Goal: Check status: Check status

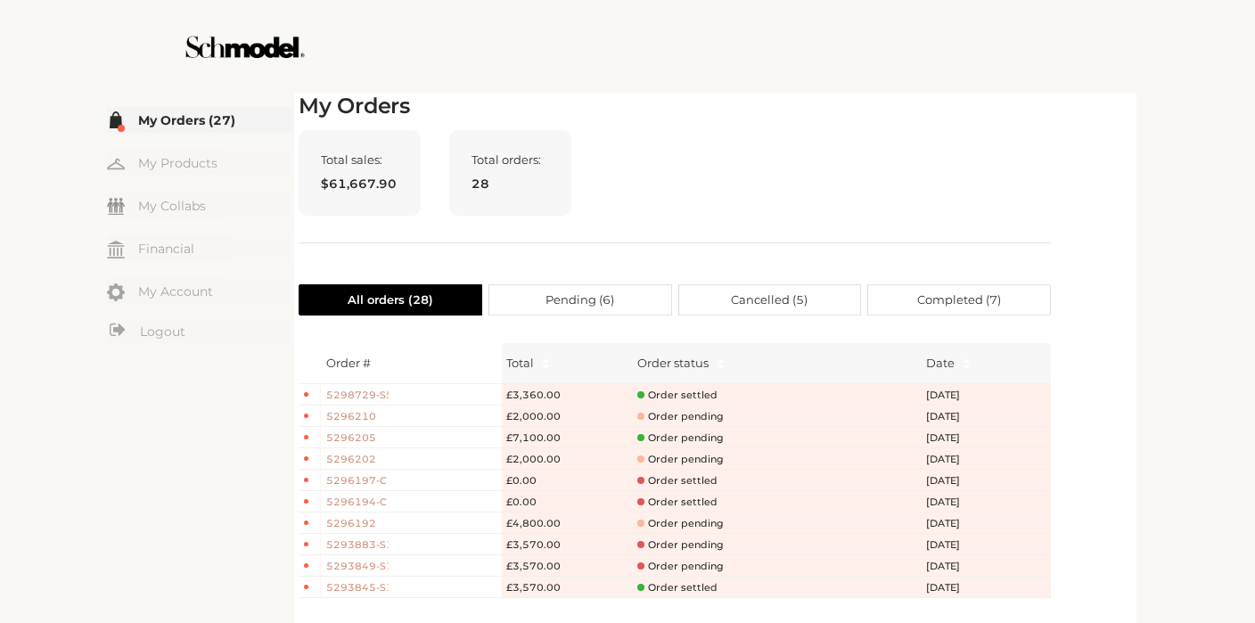
scroll to position [37, 0]
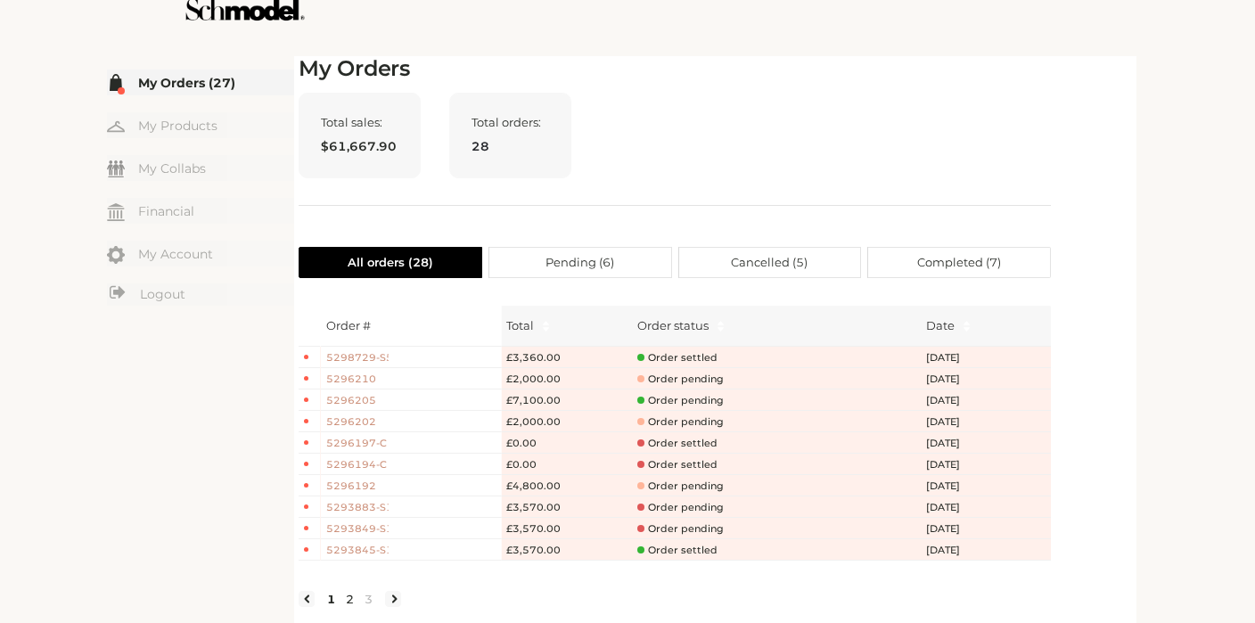
click at [354, 604] on link "2" at bounding box center [350, 599] width 19 height 16
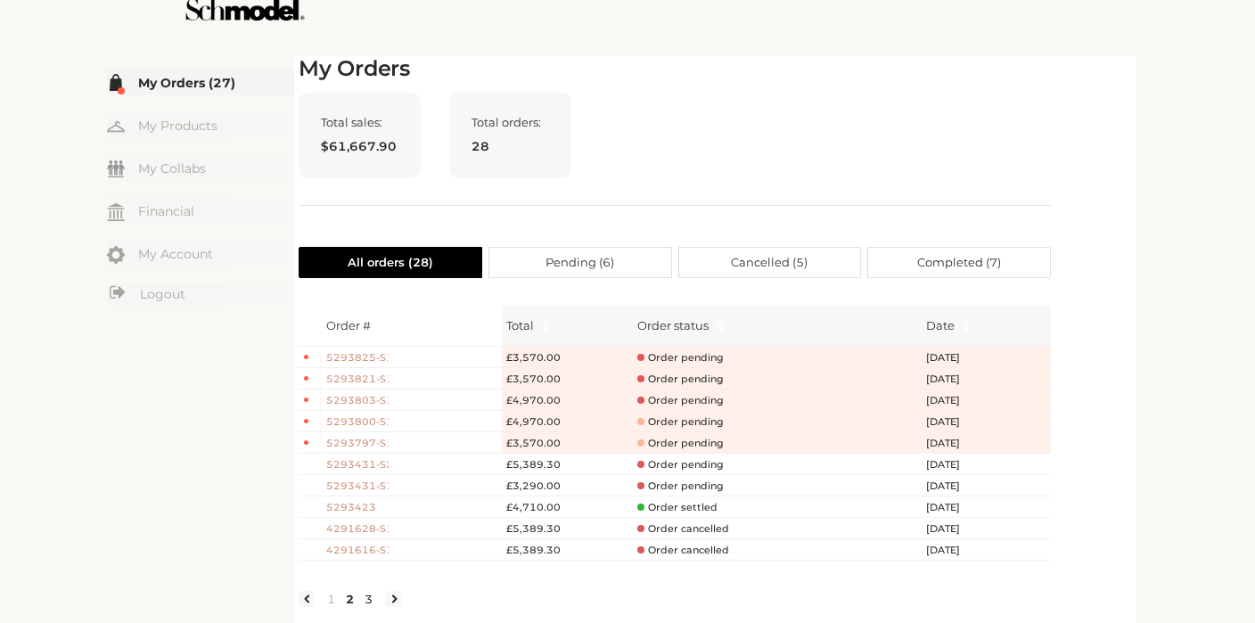
click at [369, 604] on link "3" at bounding box center [368, 599] width 19 height 16
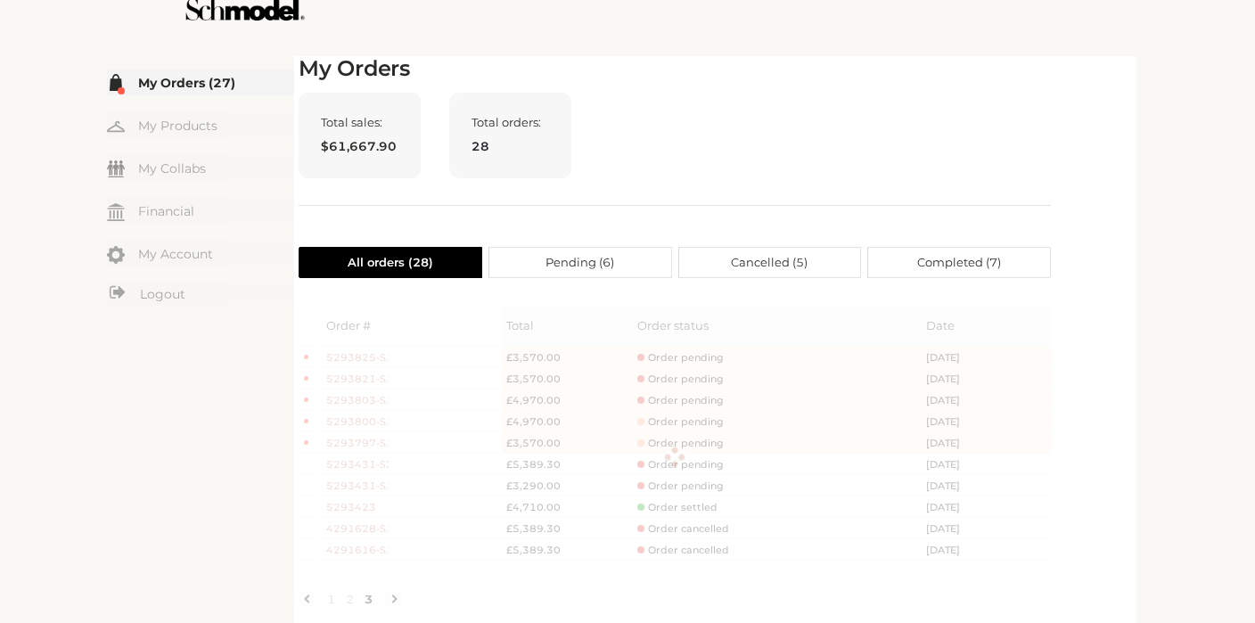
scroll to position [0, 0]
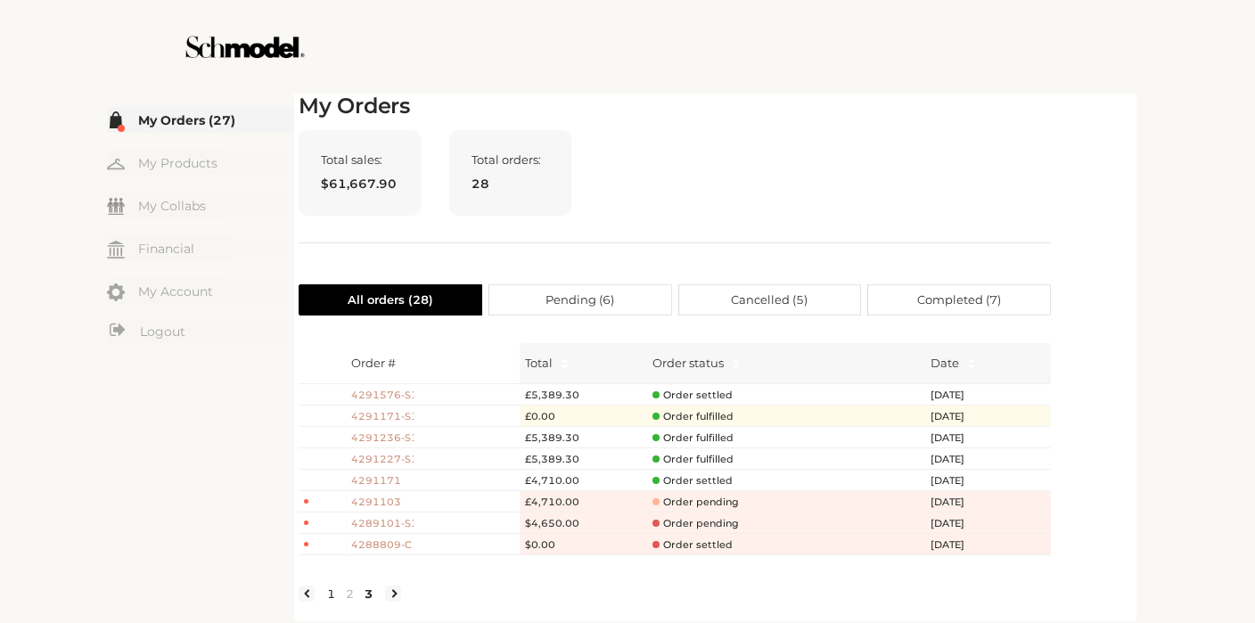
click at [337, 590] on link "1" at bounding box center [331, 594] width 19 height 16
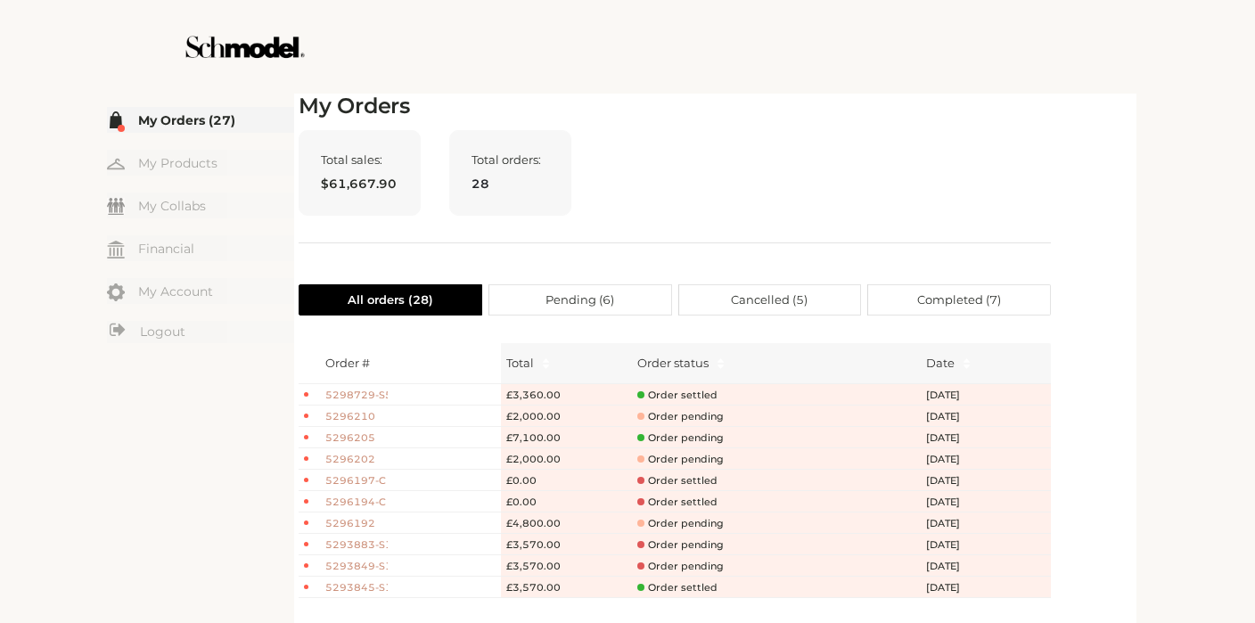
click at [617, 307] on label "Pending ( 6 )" at bounding box center [580, 299] width 183 height 31
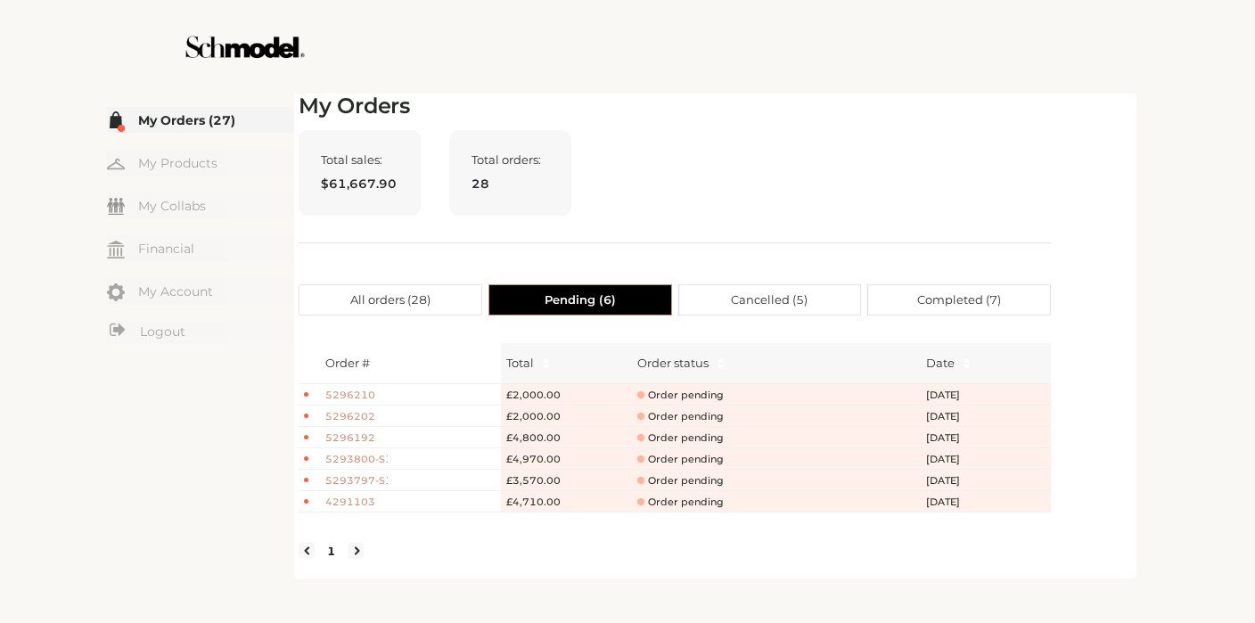
click at [729, 307] on label "Cancelled ( 5 )" at bounding box center [770, 299] width 183 height 31
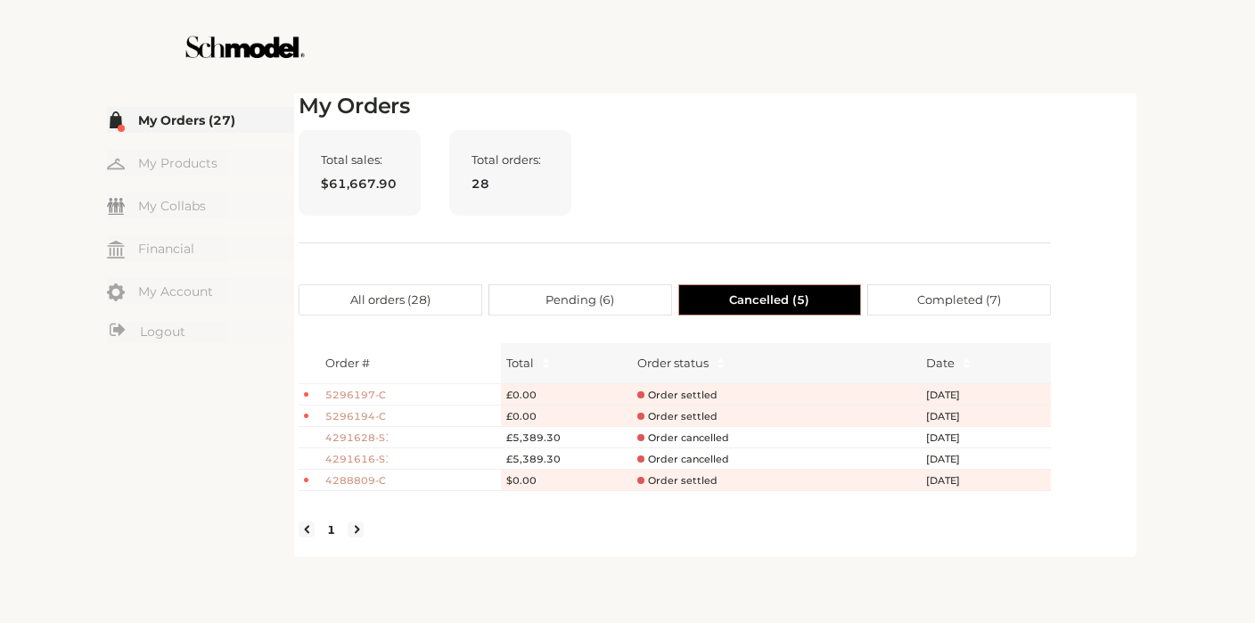
click at [961, 307] on span "Completed ( 7 )" at bounding box center [959, 299] width 84 height 29
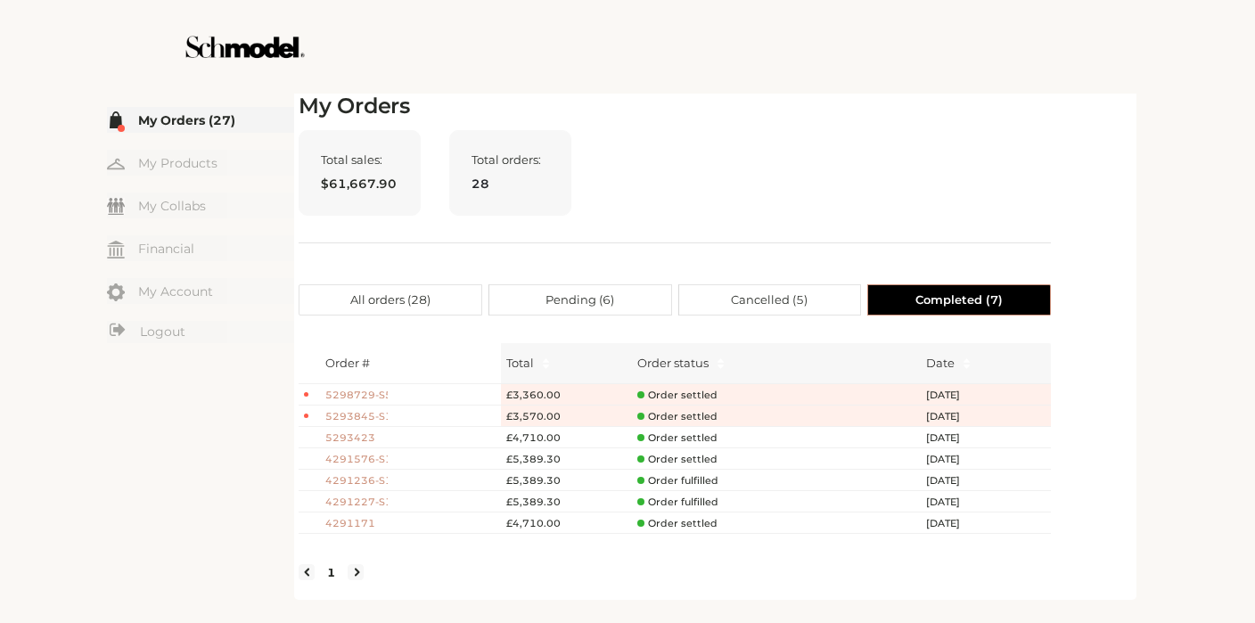
click at [382, 307] on span "All orders ( 28 )" at bounding box center [390, 299] width 80 height 29
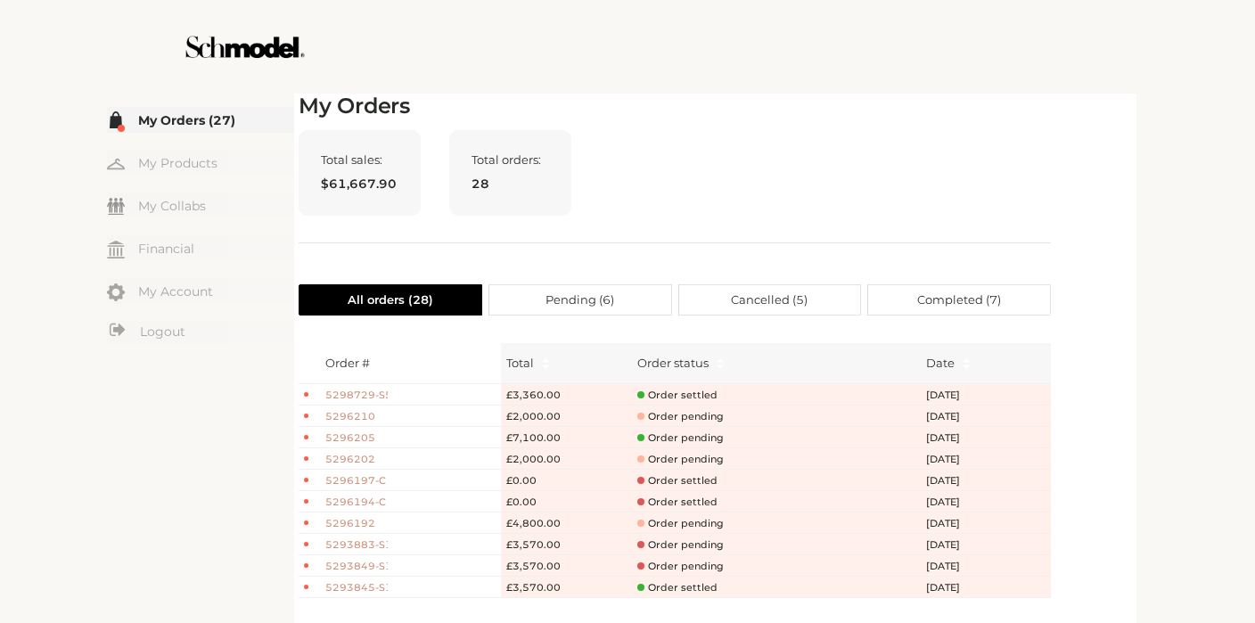
scroll to position [37, 0]
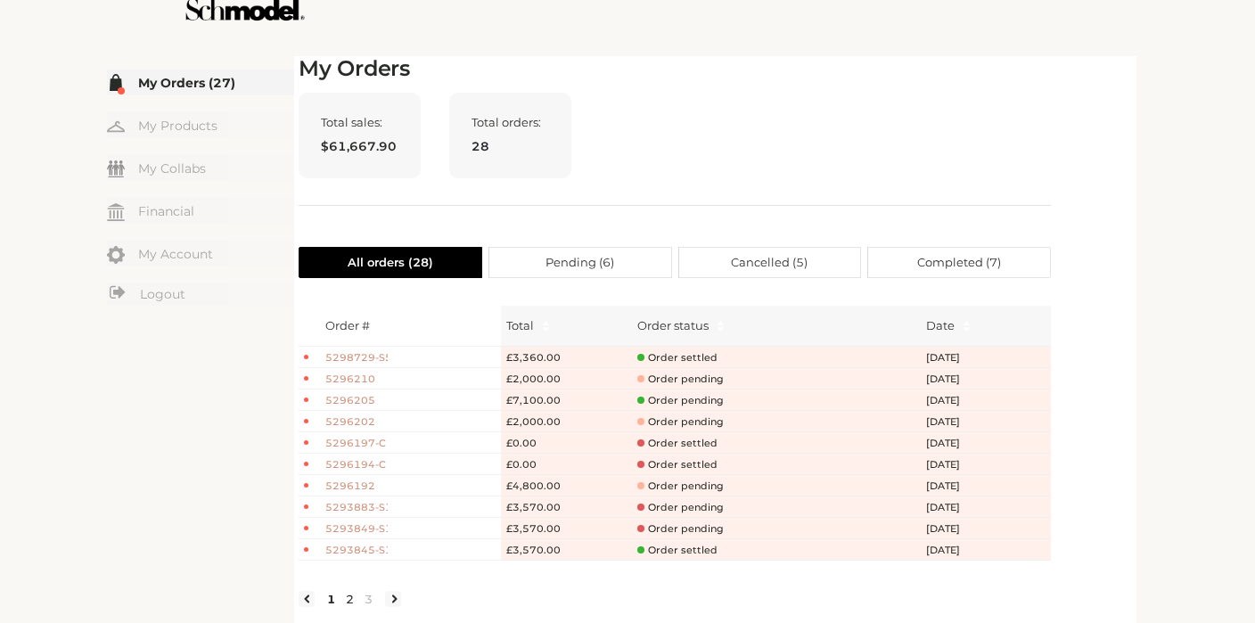
click at [345, 603] on link "2" at bounding box center [350, 599] width 19 height 16
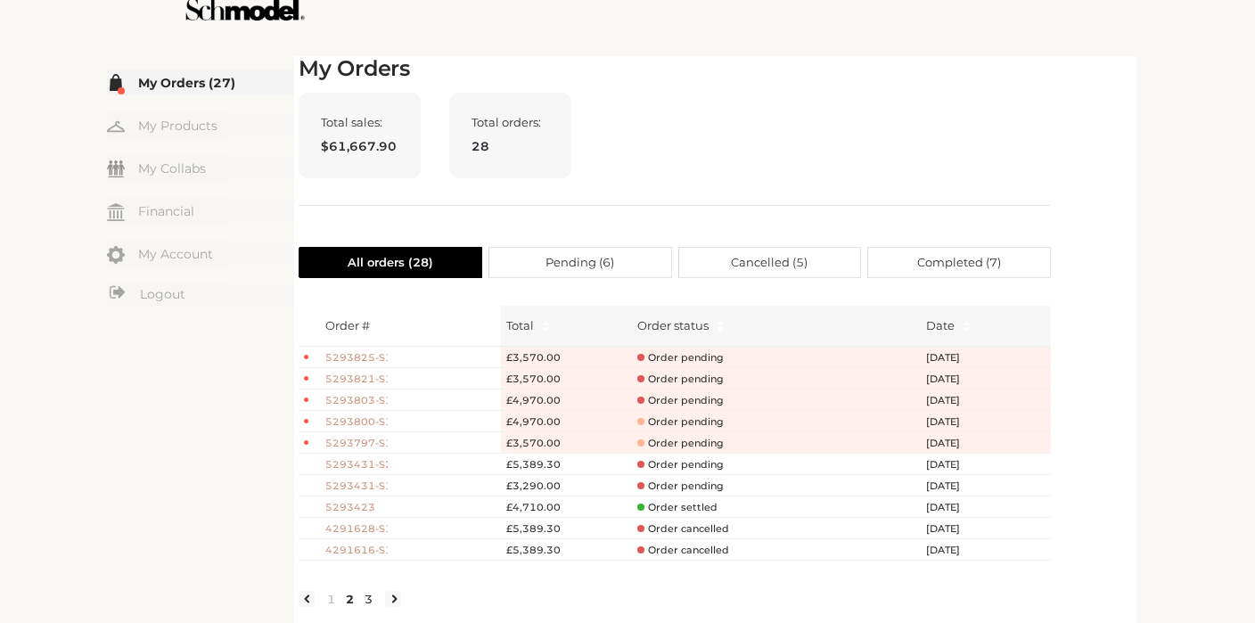
click at [366, 603] on link "3" at bounding box center [368, 599] width 19 height 16
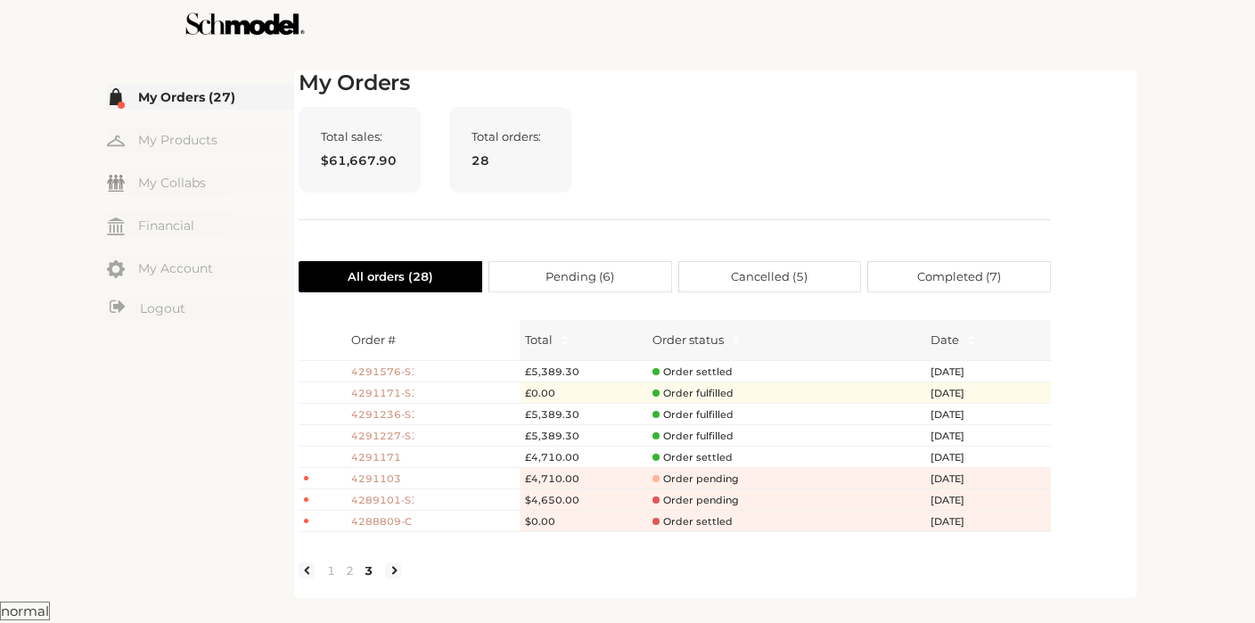
scroll to position [0, 0]
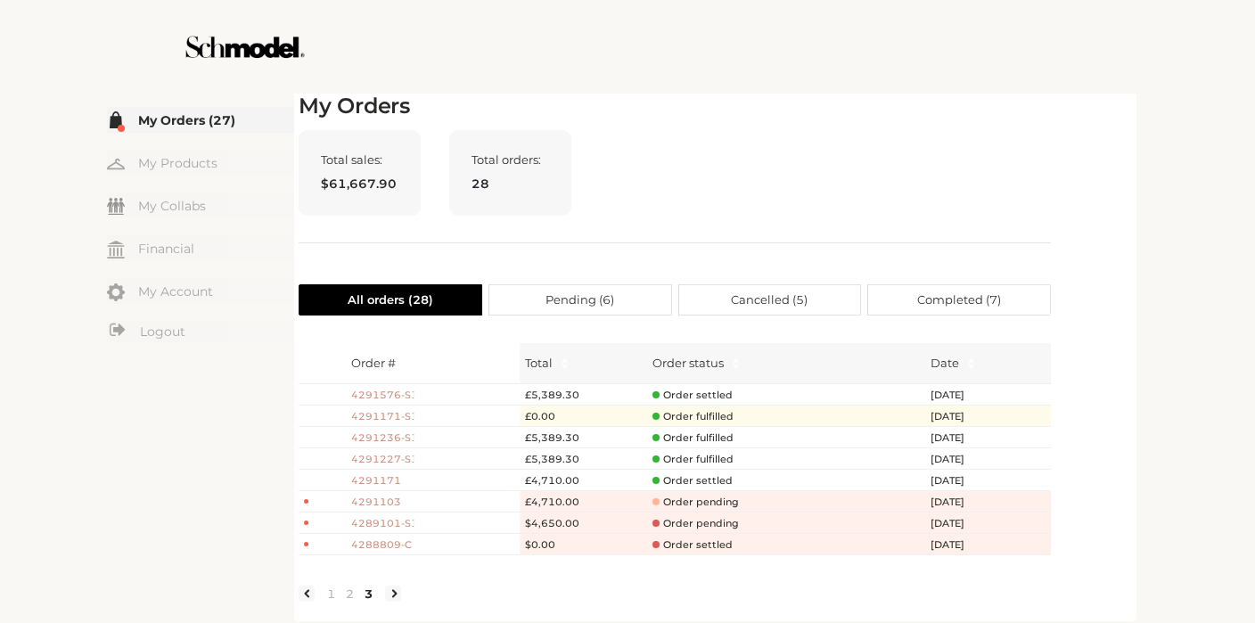
click at [963, 290] on span "Completed ( 7 )" at bounding box center [959, 299] width 84 height 29
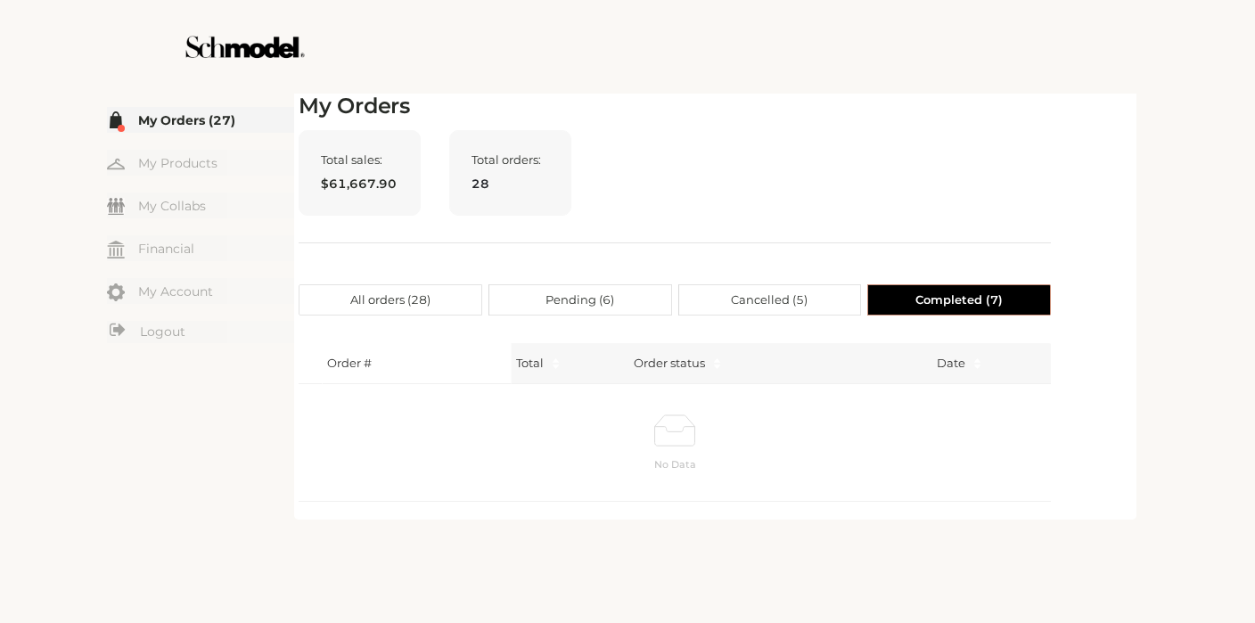
click at [441, 290] on label "All orders ( 28 )" at bounding box center [391, 299] width 184 height 31
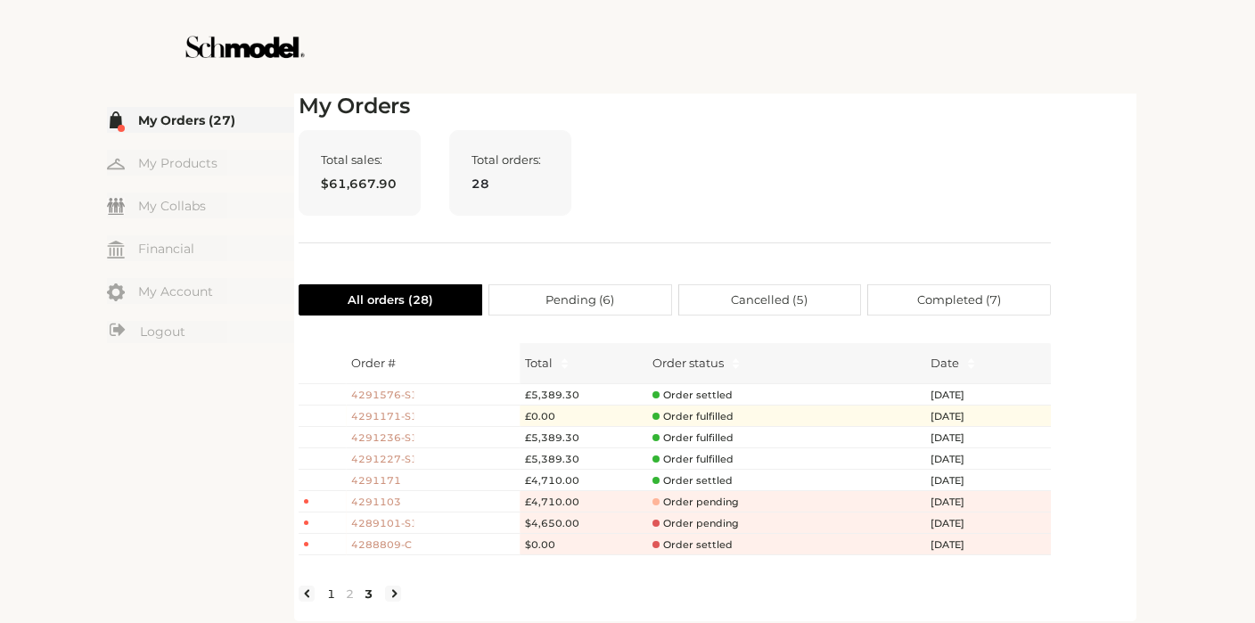
click at [331, 586] on link "1" at bounding box center [331, 594] width 19 height 16
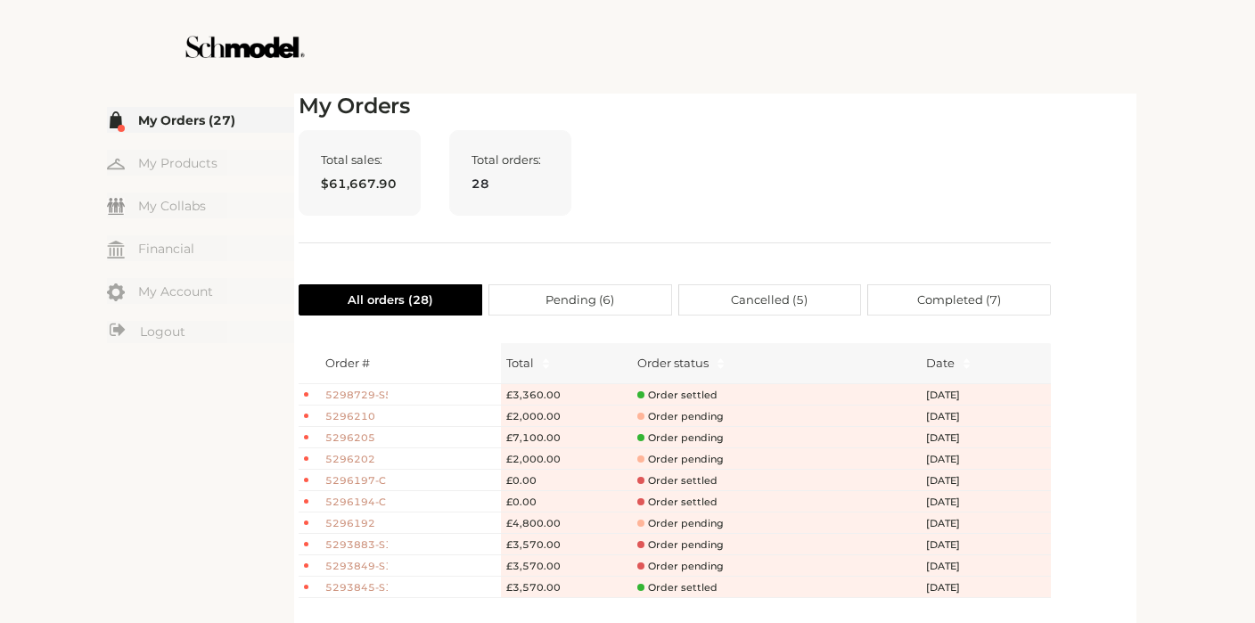
click at [612, 295] on span "Pending ( 6 )" at bounding box center [580, 299] width 69 height 29
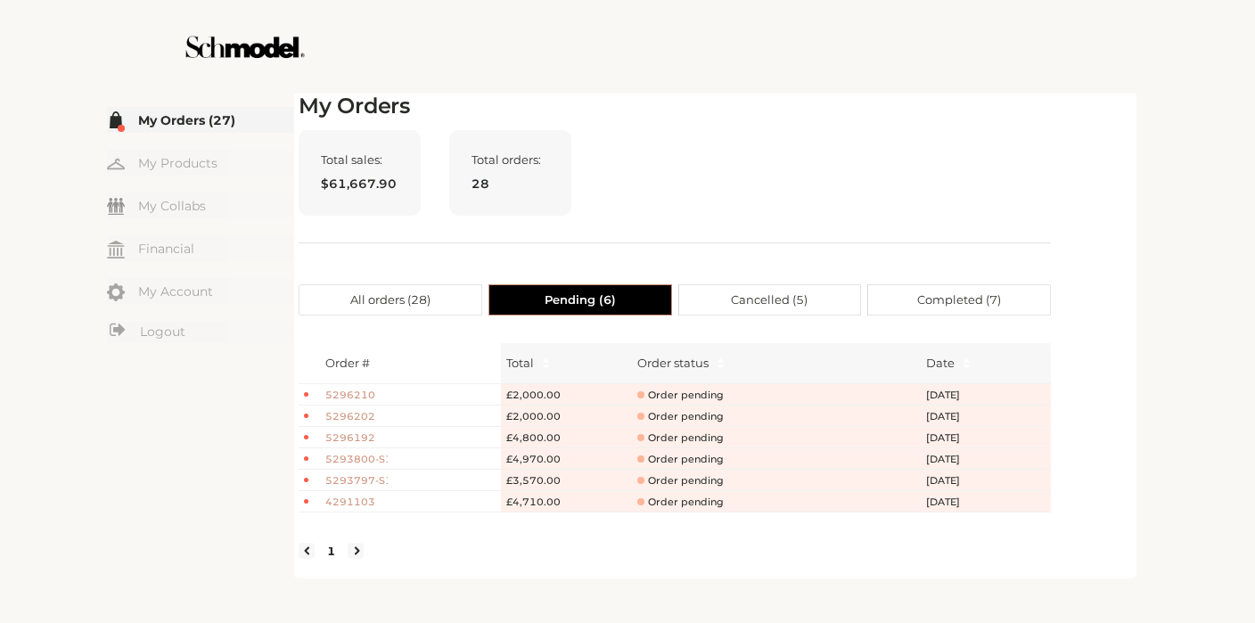
click at [758, 295] on span "Cancelled ( 5 )" at bounding box center [769, 299] width 77 height 29
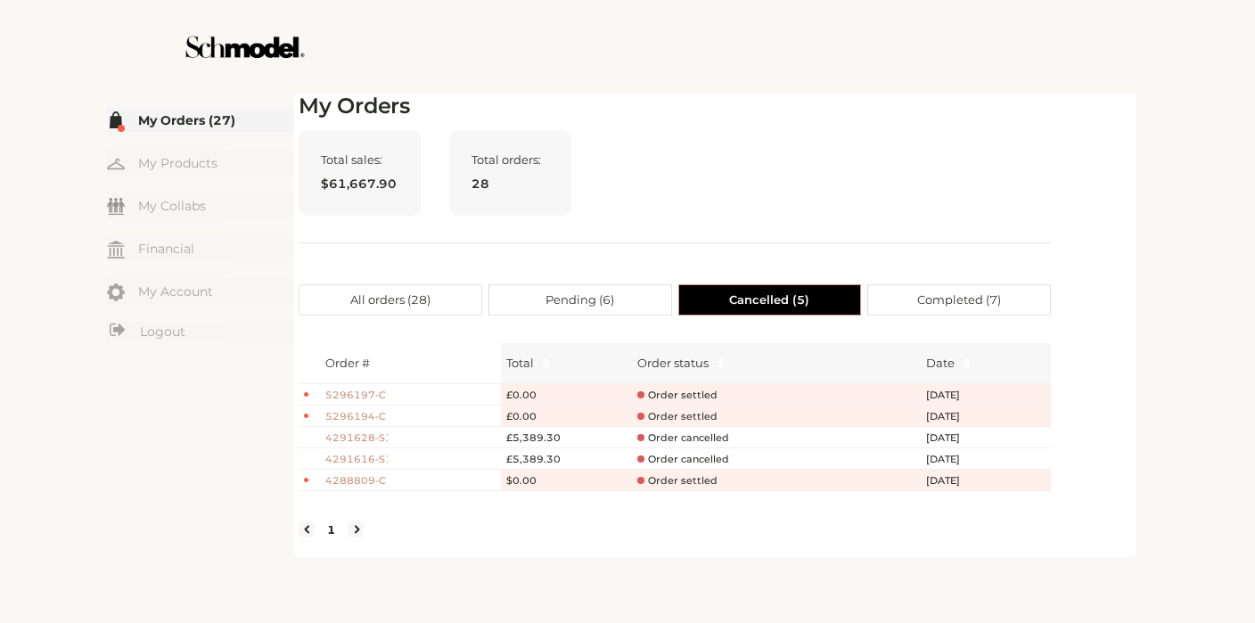
click at [961, 295] on span "Completed ( 7 )" at bounding box center [959, 299] width 84 height 29
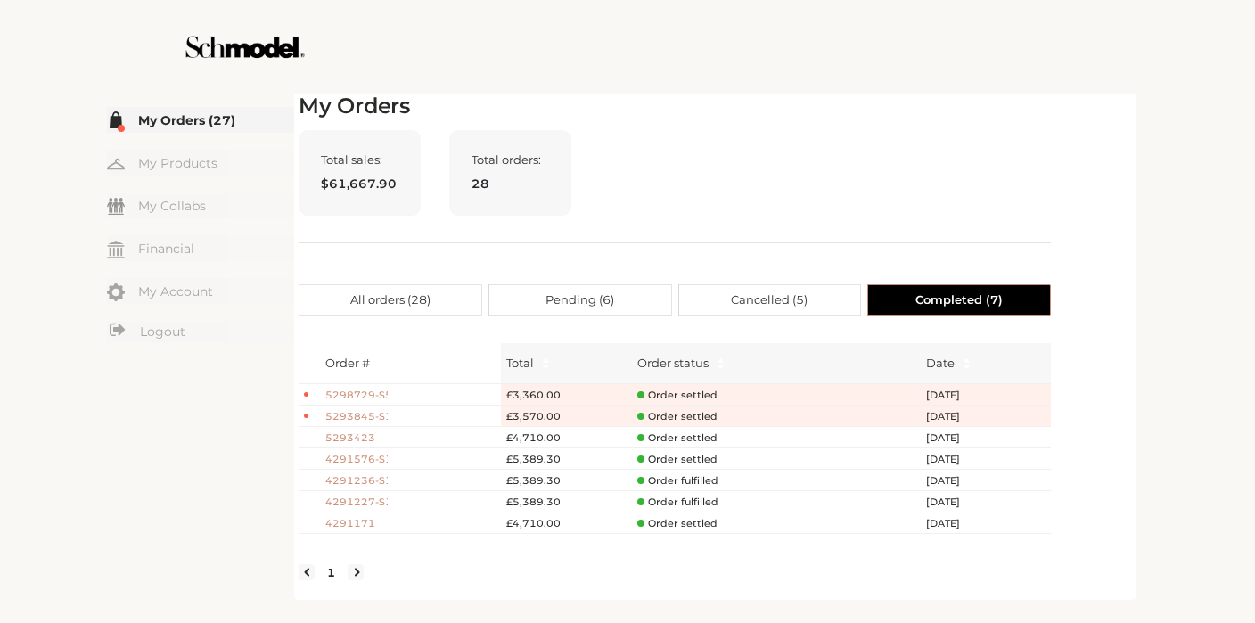
click at [602, 295] on span "Pending ( 6 )" at bounding box center [580, 299] width 69 height 29
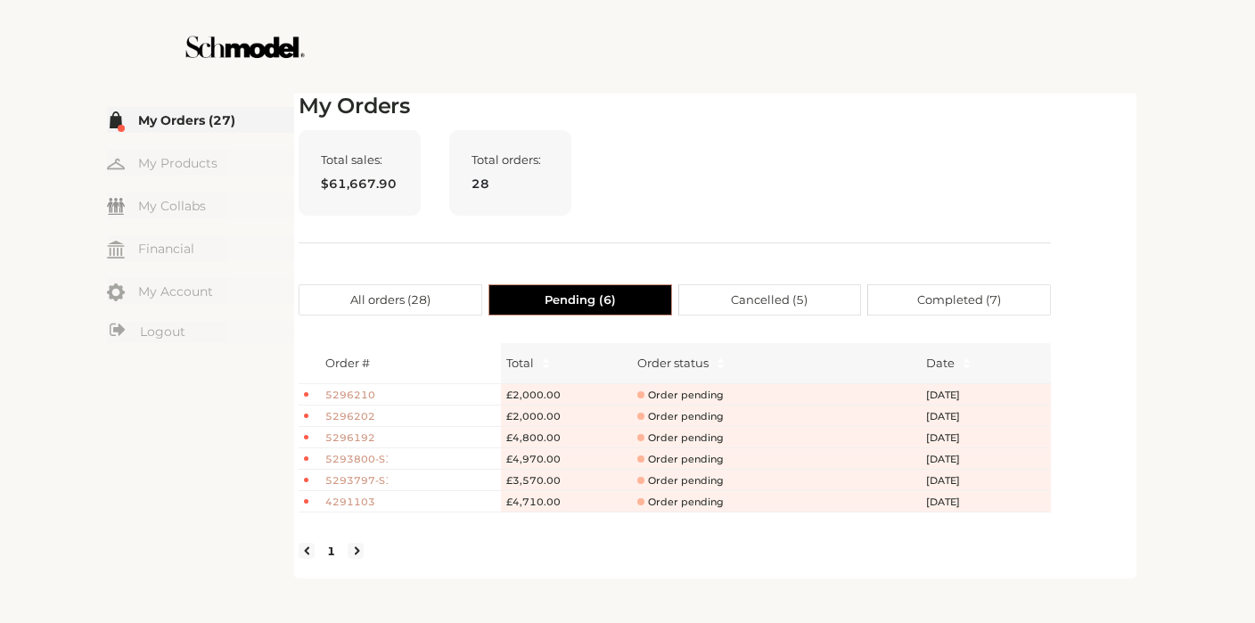
click at [350, 298] on span "All orders ( 28 )" at bounding box center [390, 299] width 80 height 29
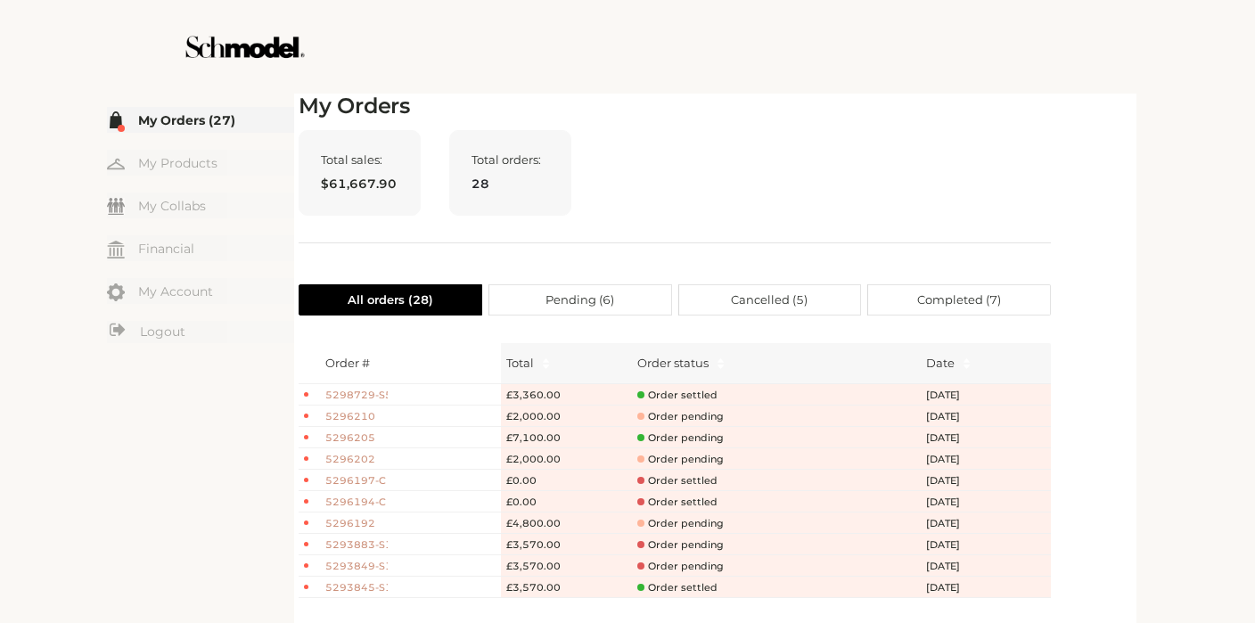
scroll to position [37, 0]
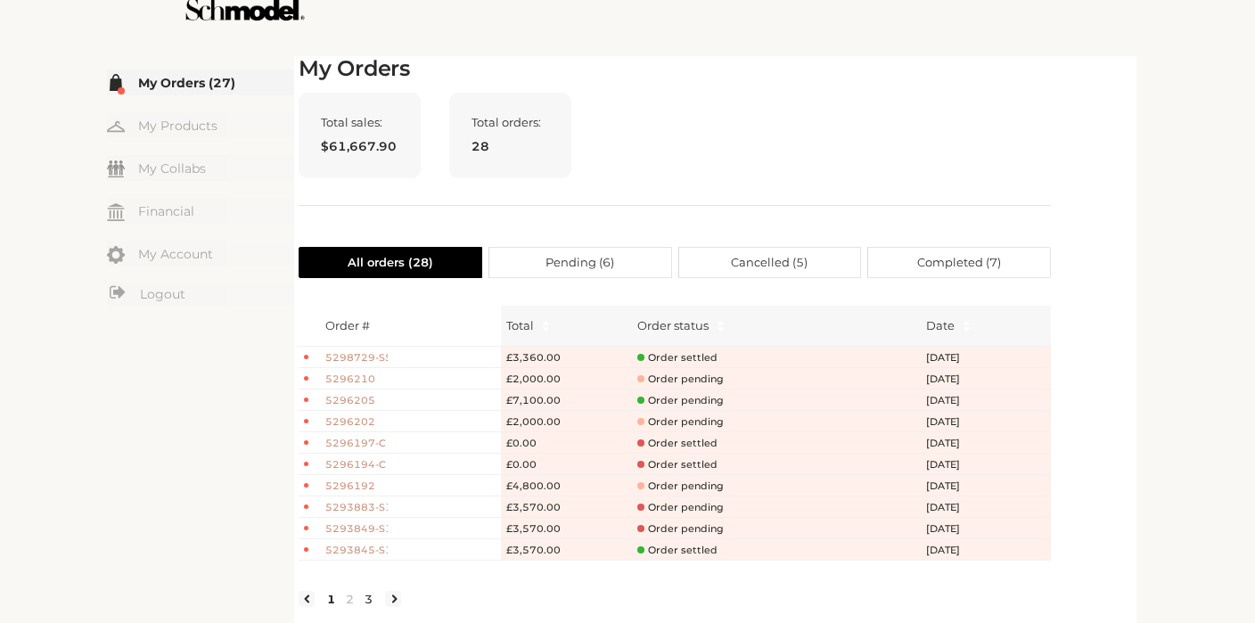
click at [373, 602] on link "3" at bounding box center [368, 599] width 19 height 16
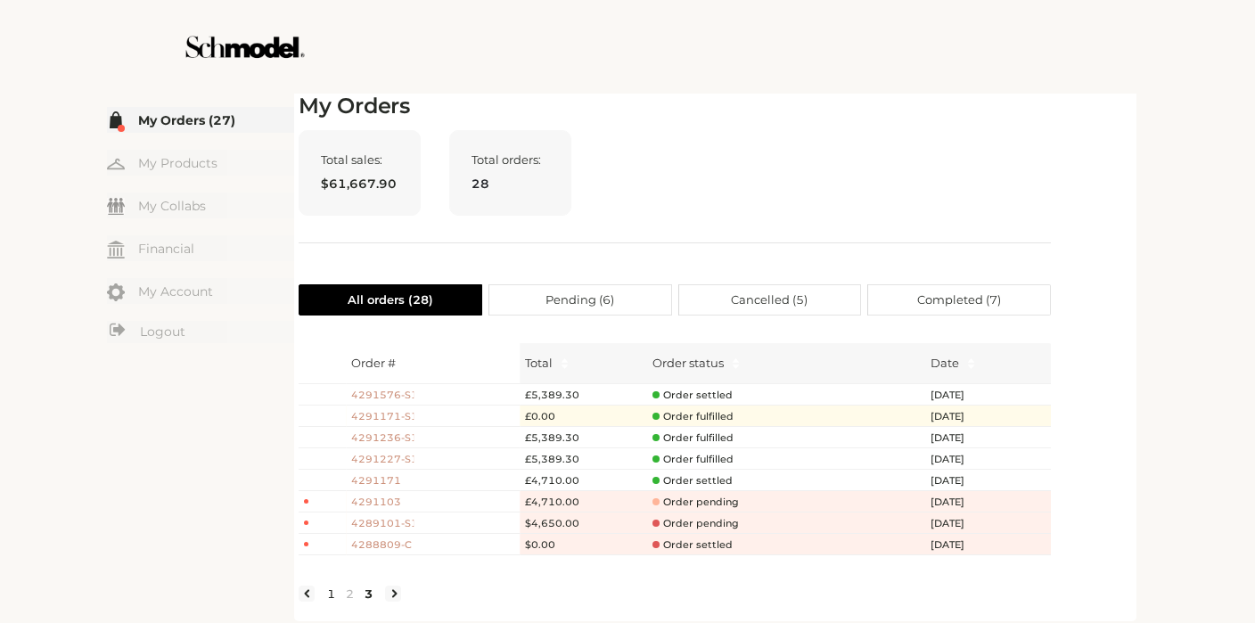
click at [337, 589] on link "1" at bounding box center [331, 594] width 19 height 16
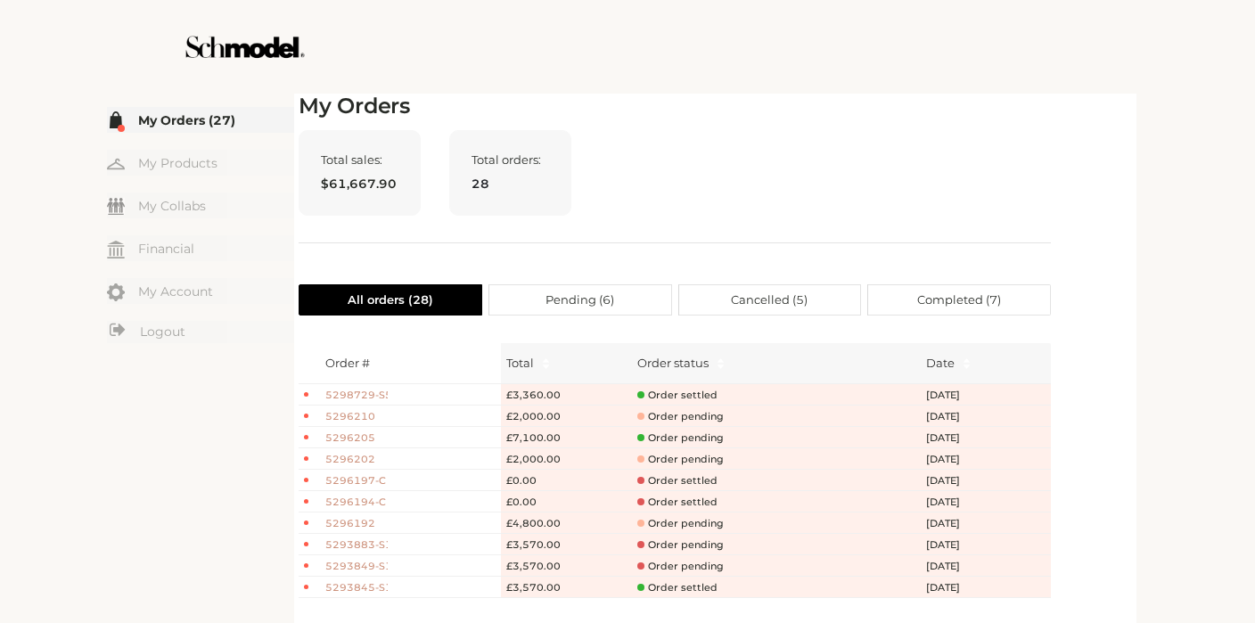
click at [765, 285] on span "Cancelled ( 5 )" at bounding box center [769, 299] width 77 height 29
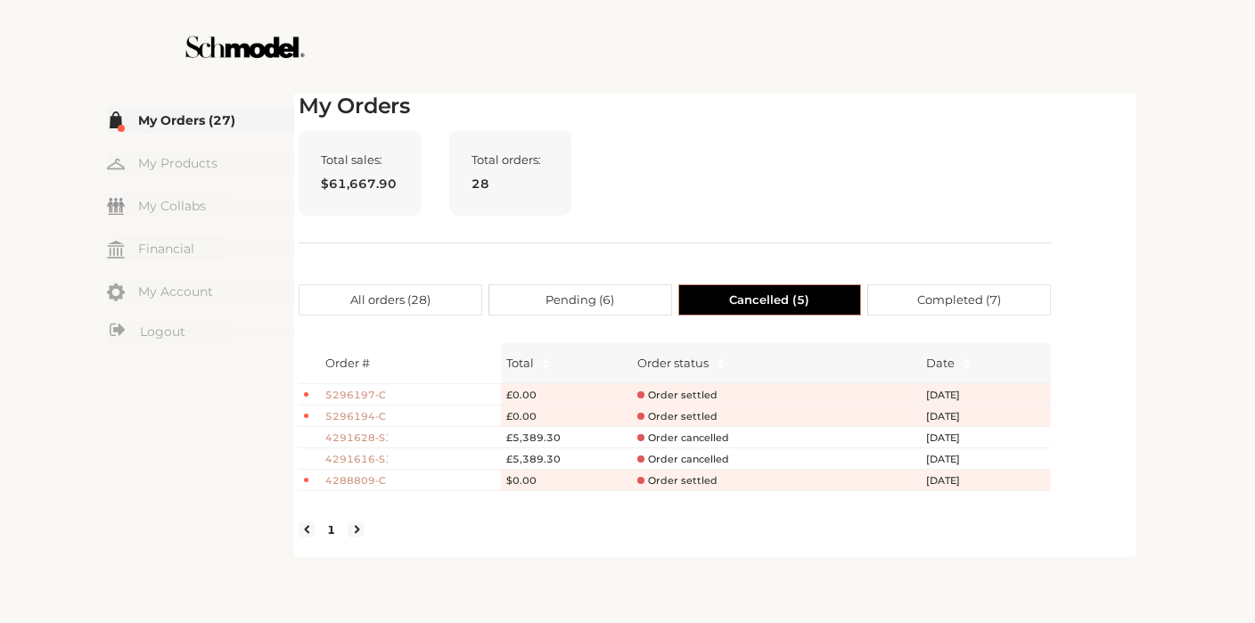
click at [377, 285] on span "All orders ( 28 )" at bounding box center [390, 299] width 80 height 29
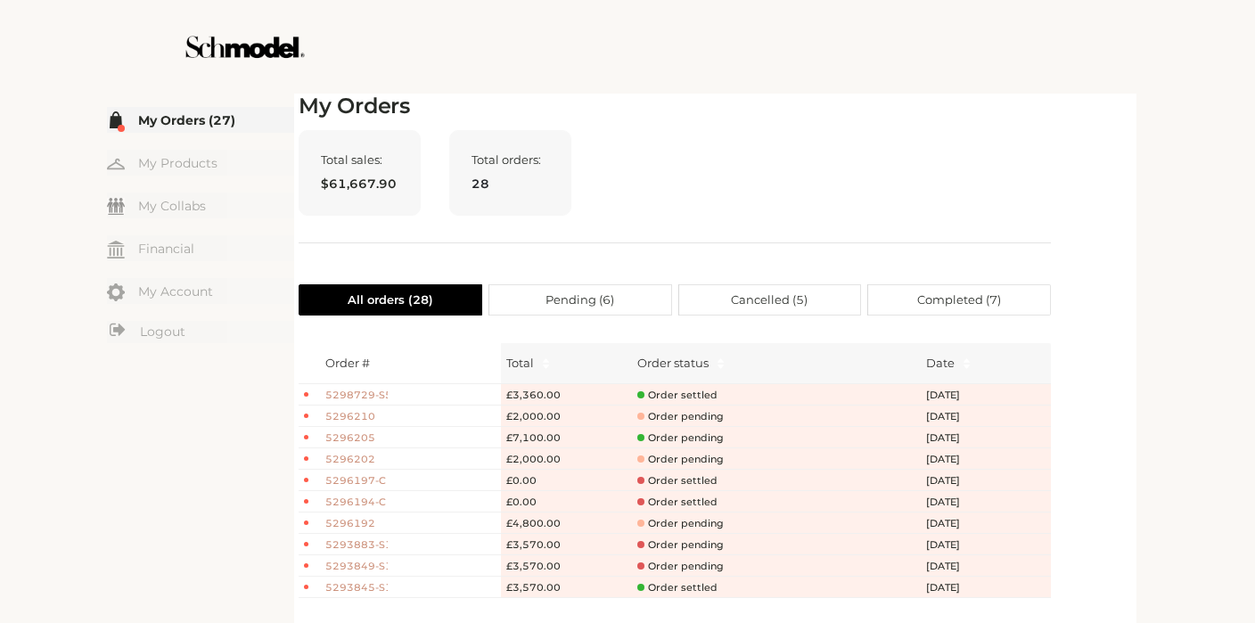
scroll to position [37, 0]
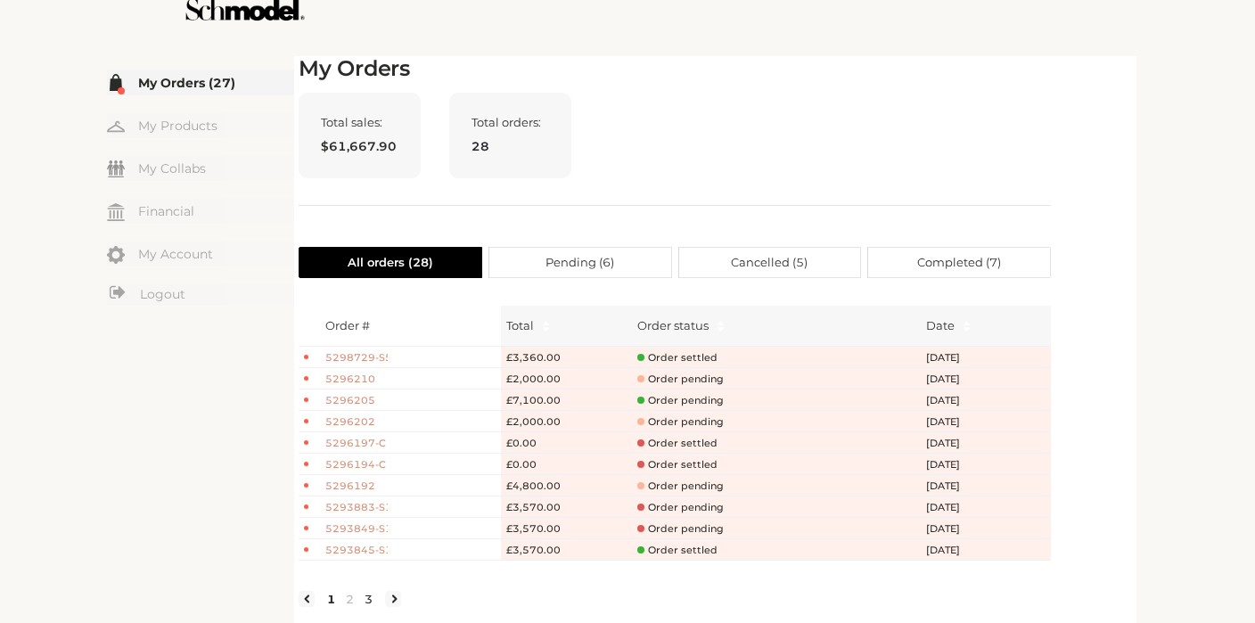
click at [363, 601] on link "3" at bounding box center [368, 599] width 19 height 16
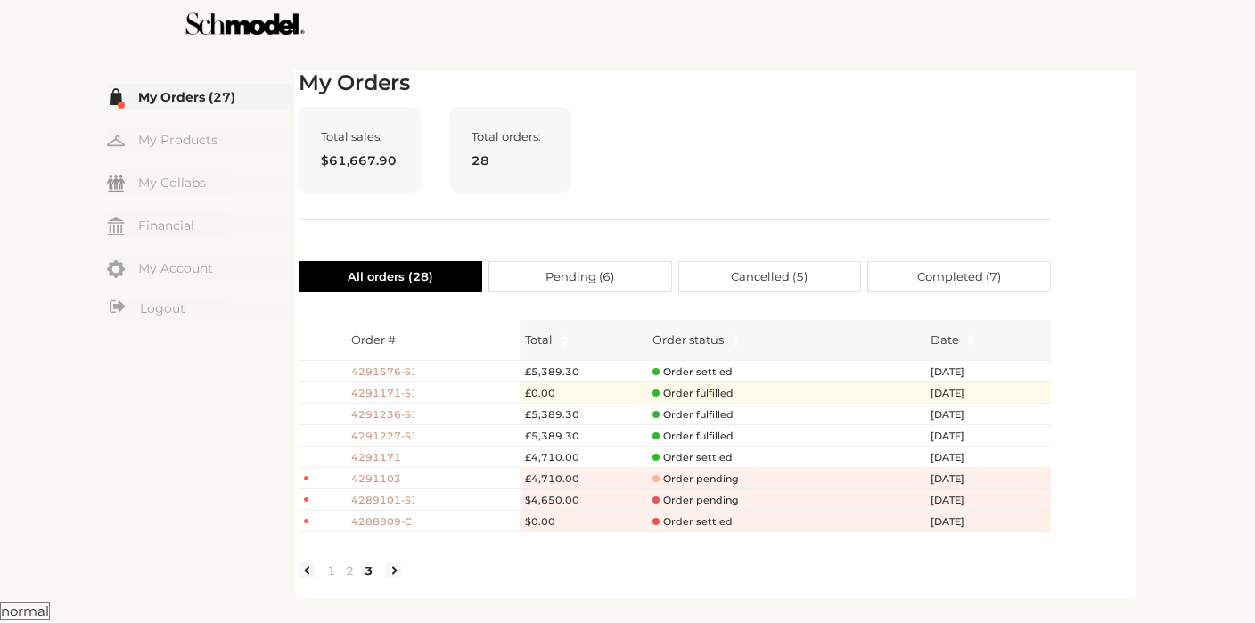
scroll to position [0, 0]
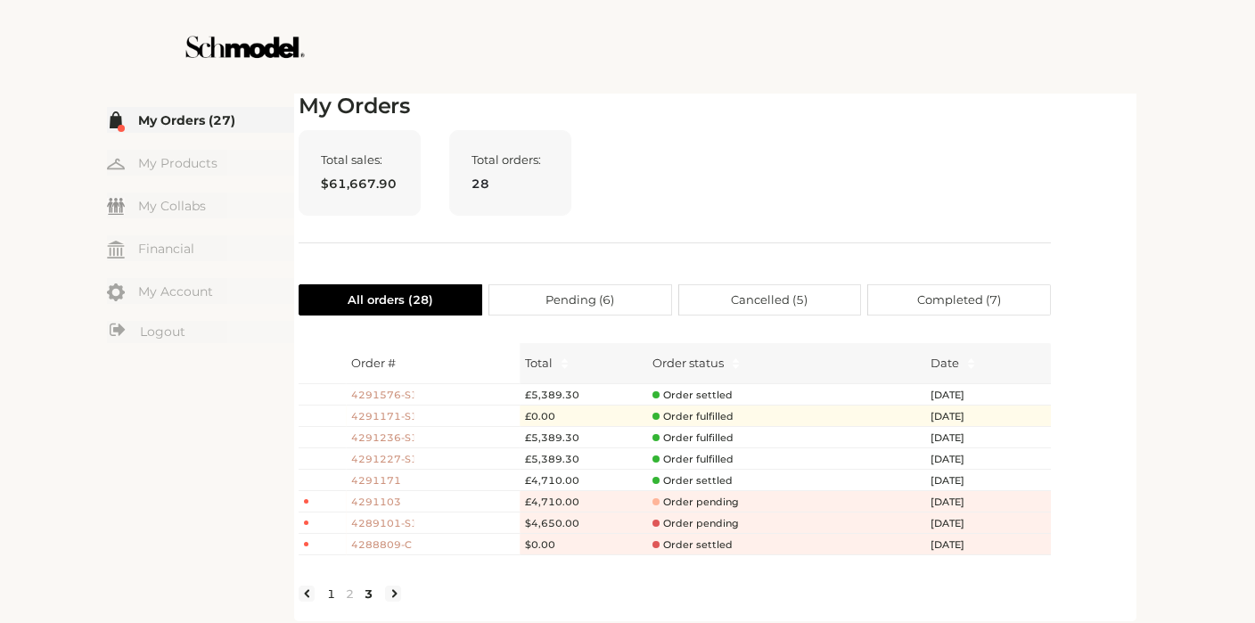
click at [333, 597] on link "1" at bounding box center [331, 594] width 19 height 16
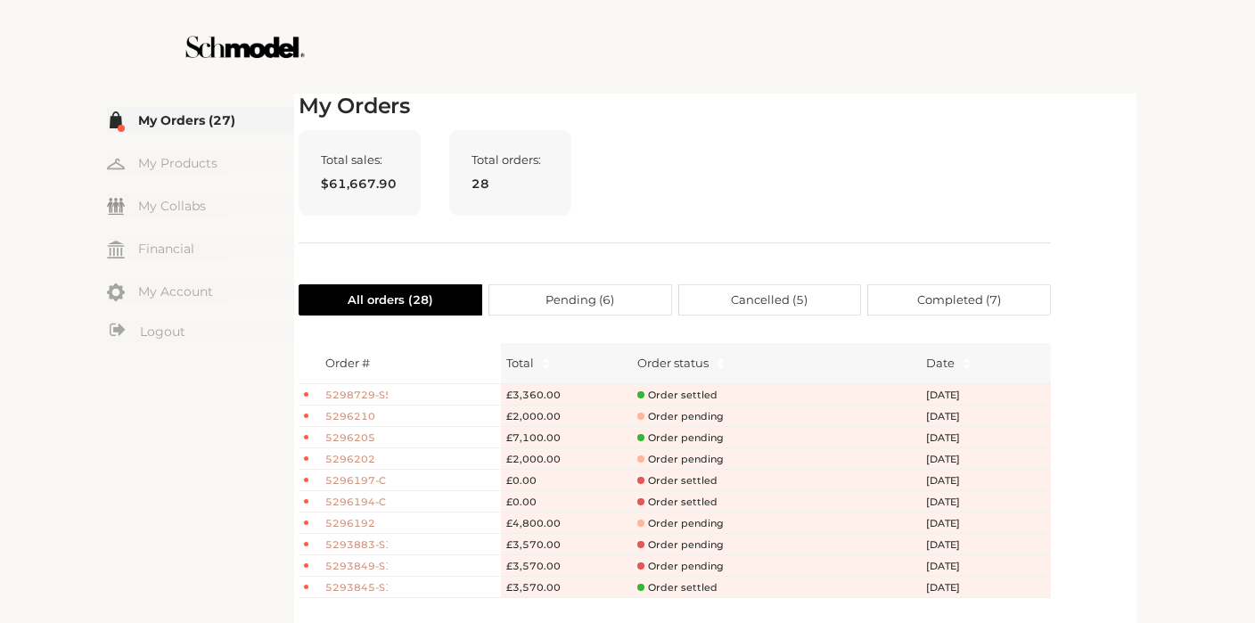
click at [632, 306] on label "Pending ( 6 )" at bounding box center [580, 299] width 183 height 31
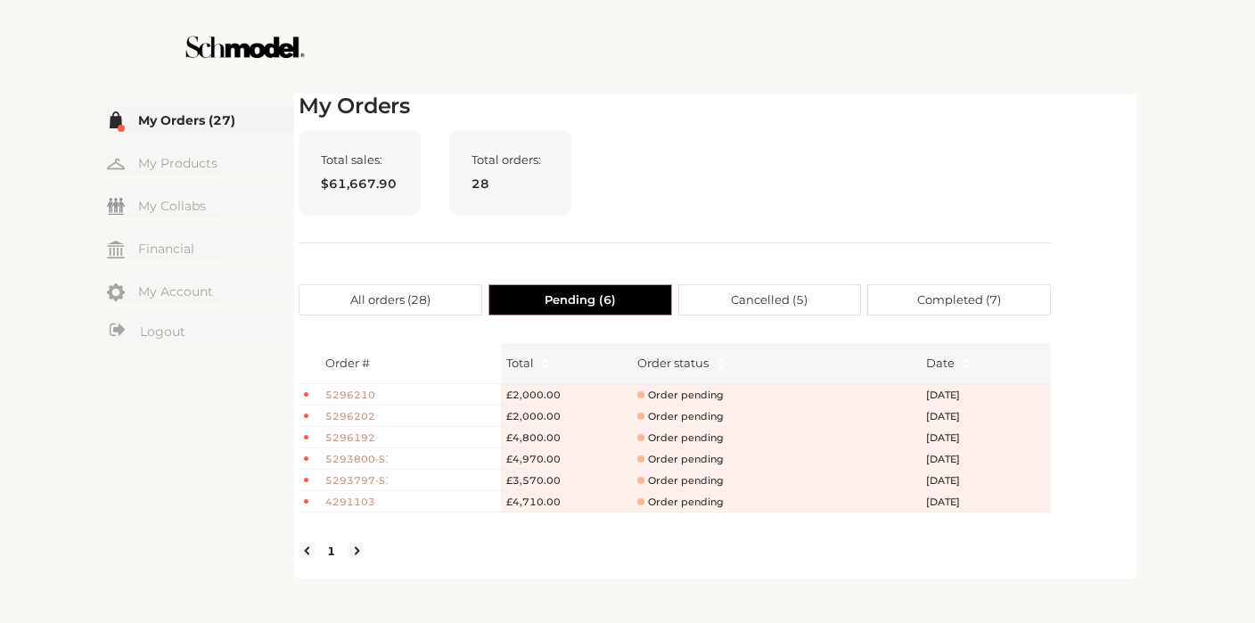
scroll to position [67, 0]
click at [426, 306] on span "All orders ( 28 )" at bounding box center [390, 299] width 80 height 29
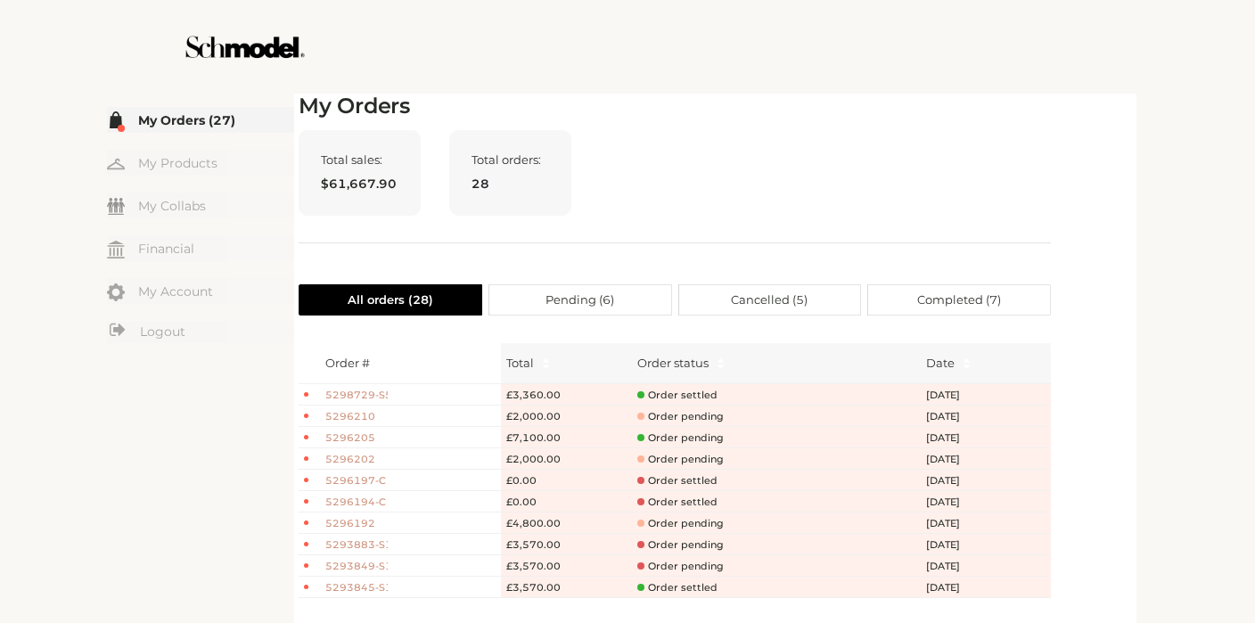
scroll to position [37, 0]
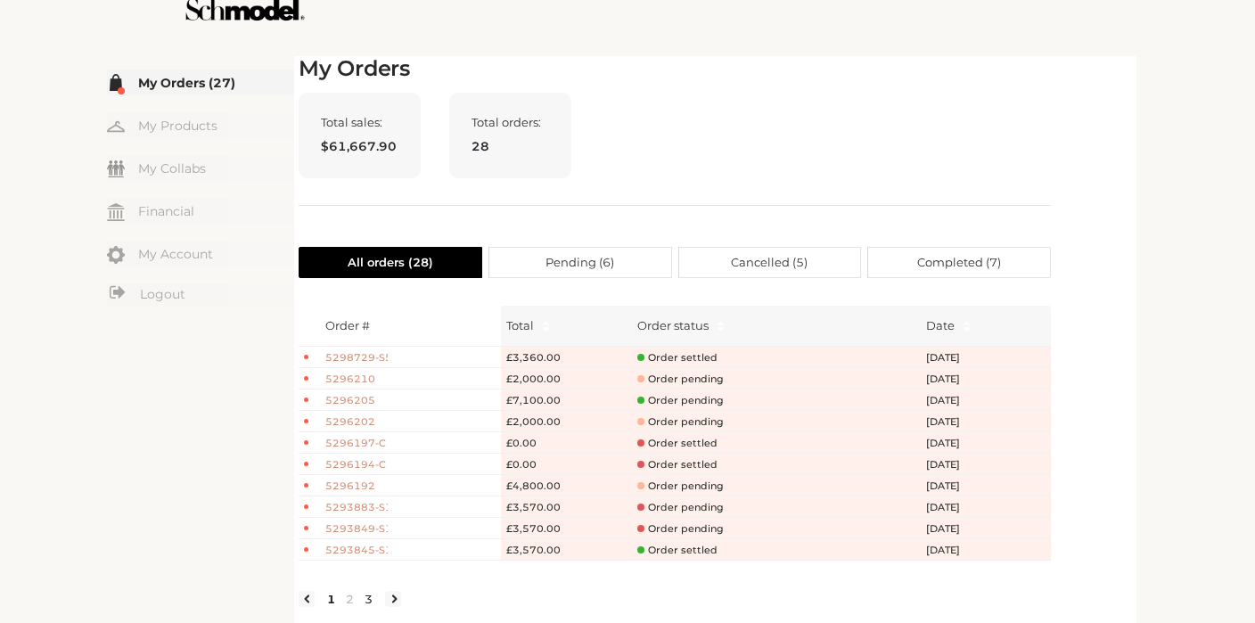
click at [370, 592] on link "3" at bounding box center [368, 599] width 19 height 16
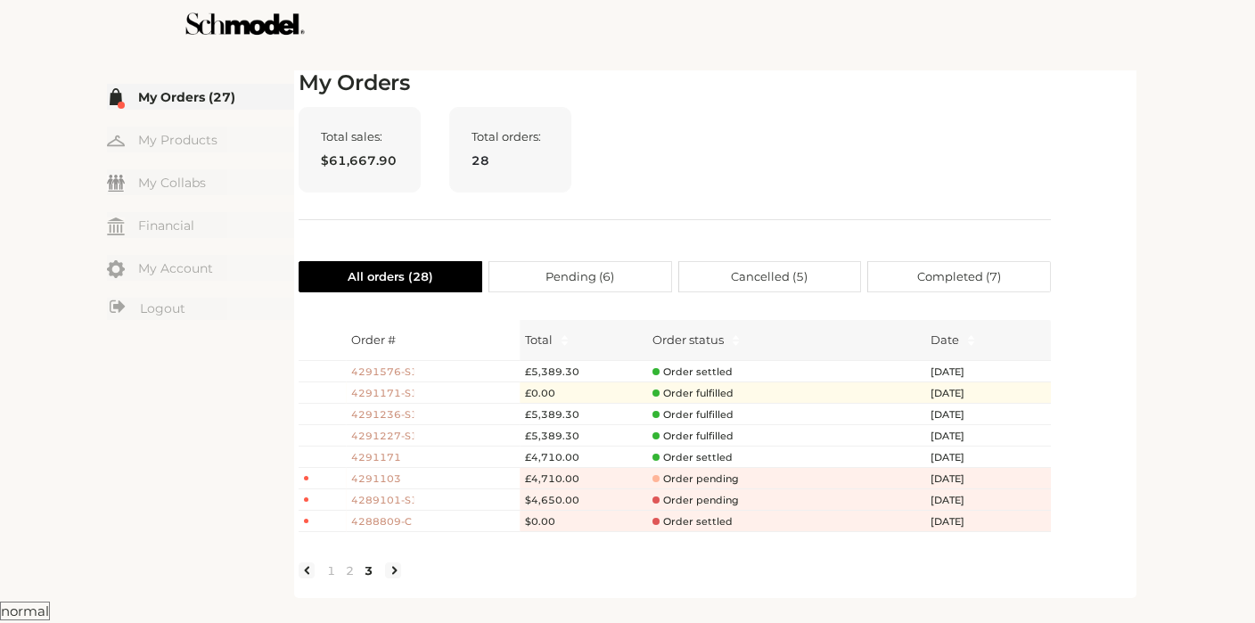
scroll to position [0, 0]
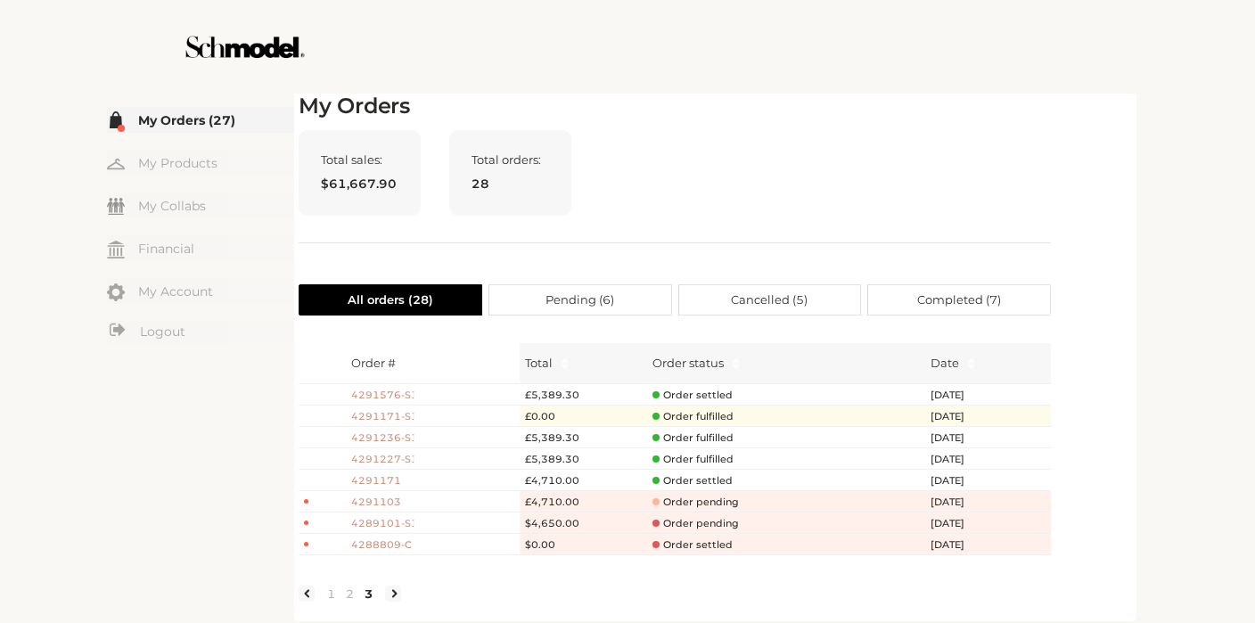
click at [370, 526] on span "4289101-S1" at bounding box center [382, 523] width 62 height 15
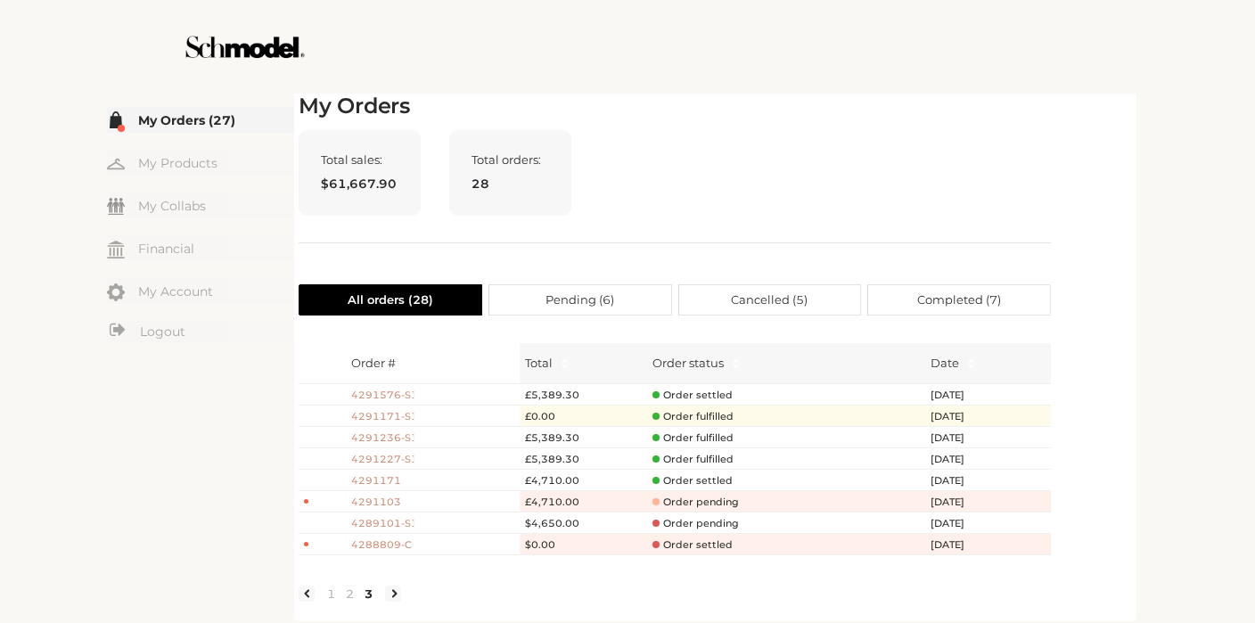
click at [376, 526] on span "4289101-S1" at bounding box center [382, 523] width 62 height 15
